Goal: Information Seeking & Learning: Learn about a topic

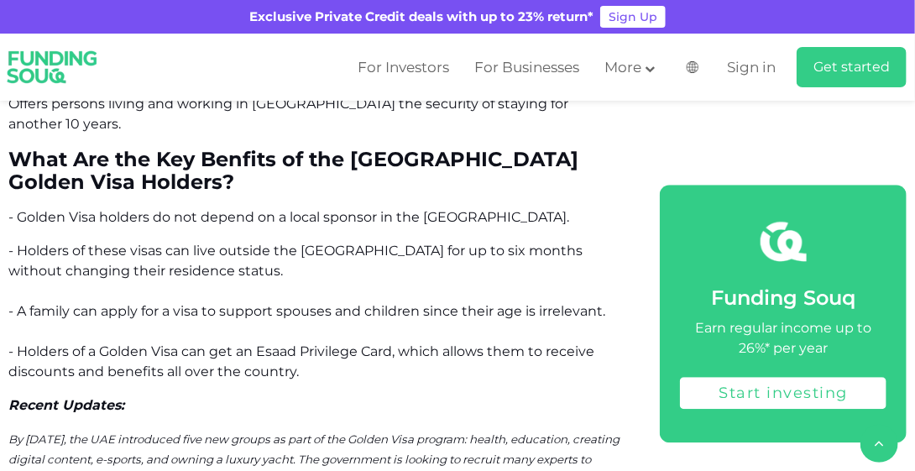
scroll to position [8331, 0]
click at [260, 343] on span "- Holders of a Golden Visa can get an Esaad Privilege Card, which allows them t…" at bounding box center [301, 361] width 586 height 36
click at [269, 343] on span "- Holders of a Golden Visa can get an Esaad Privilege Card, which allows them t…" at bounding box center [301, 361] width 586 height 36
click at [267, 343] on span "- Holders of a Golden Visa can get an Esaad Privilege Card, which allows them t…" at bounding box center [301, 361] width 586 height 36
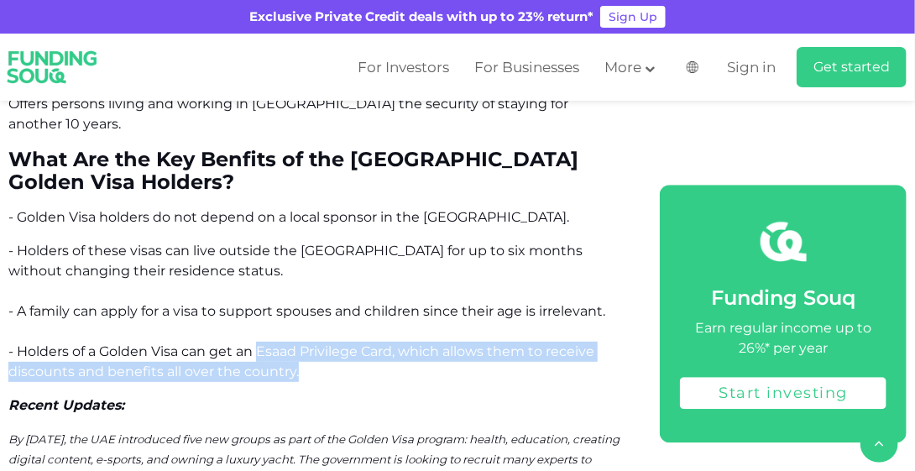
click at [352, 274] on p "- Holders of these visas can live outside the [GEOGRAPHIC_DATA] for up to six m…" at bounding box center [314, 311] width 613 height 141
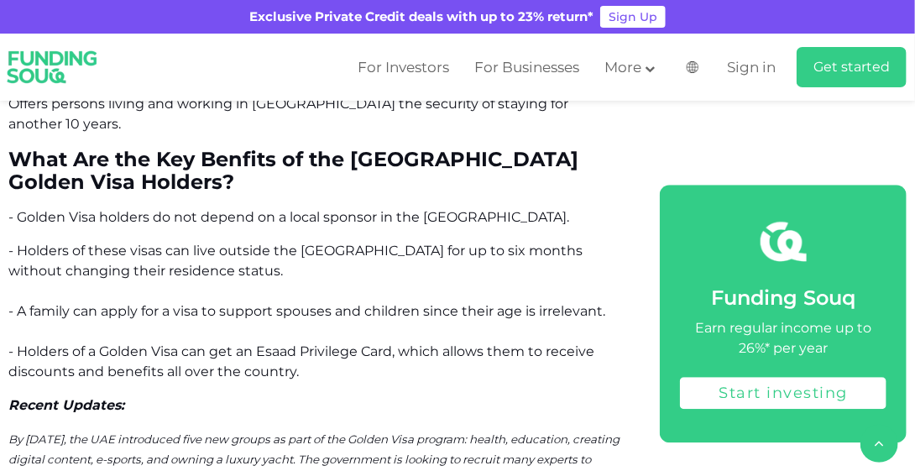
click at [264, 343] on span "- Holders of a Golden Visa can get an Esaad Privilege Card, which allows them t…" at bounding box center [301, 361] width 586 height 36
copy span "Esaad Privilege C"
